Goal: Information Seeking & Learning: Learn about a topic

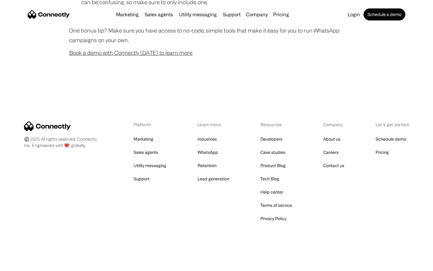
scroll to position [595, 0]
